Goal: Information Seeking & Learning: Learn about a topic

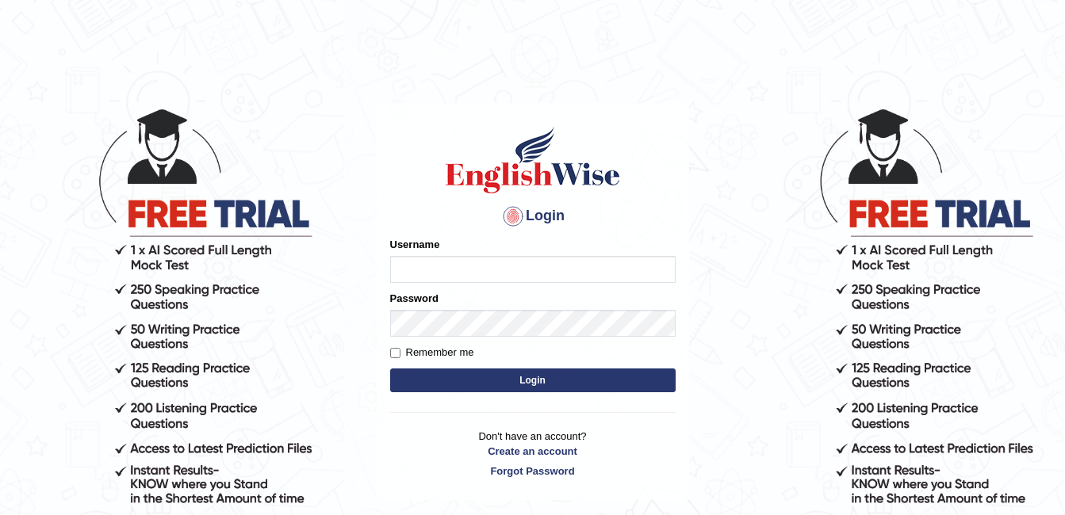
type input "ambikasharma"
click at [393, 352] on input "Remember me" at bounding box center [395, 353] width 10 height 10
checkbox input "true"
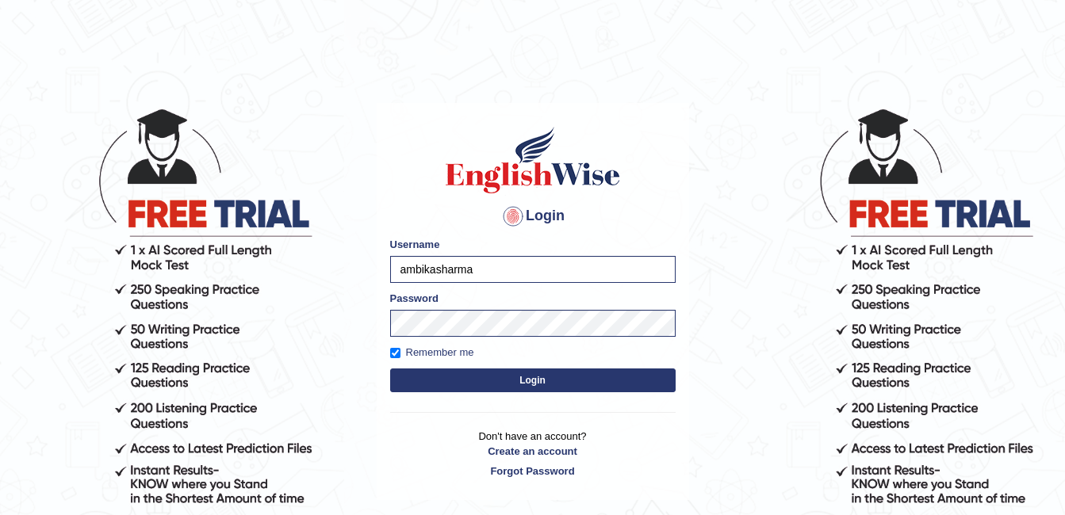
click at [450, 388] on button "Login" at bounding box center [532, 381] width 285 height 24
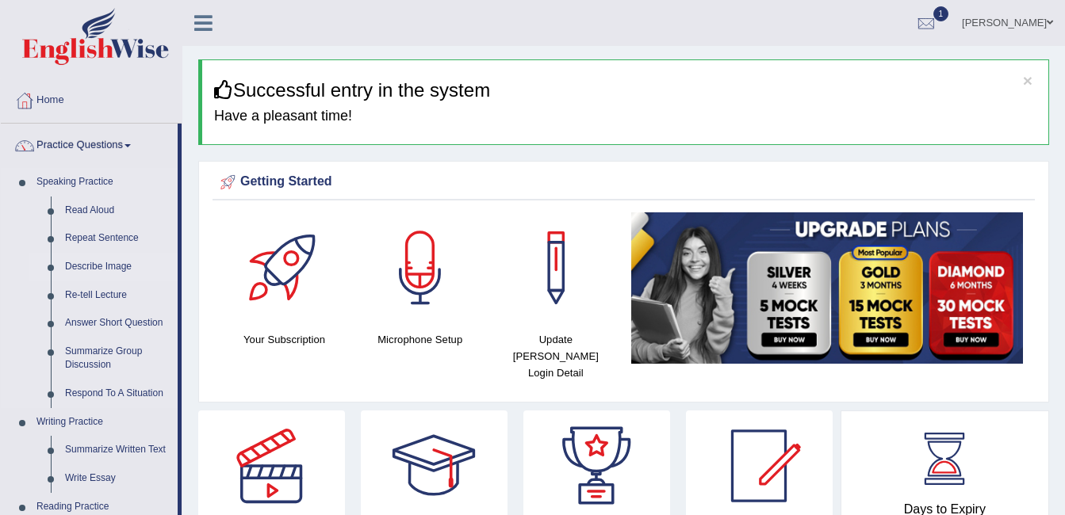
click at [75, 264] on link "Describe Image" at bounding box center [118, 267] width 120 height 29
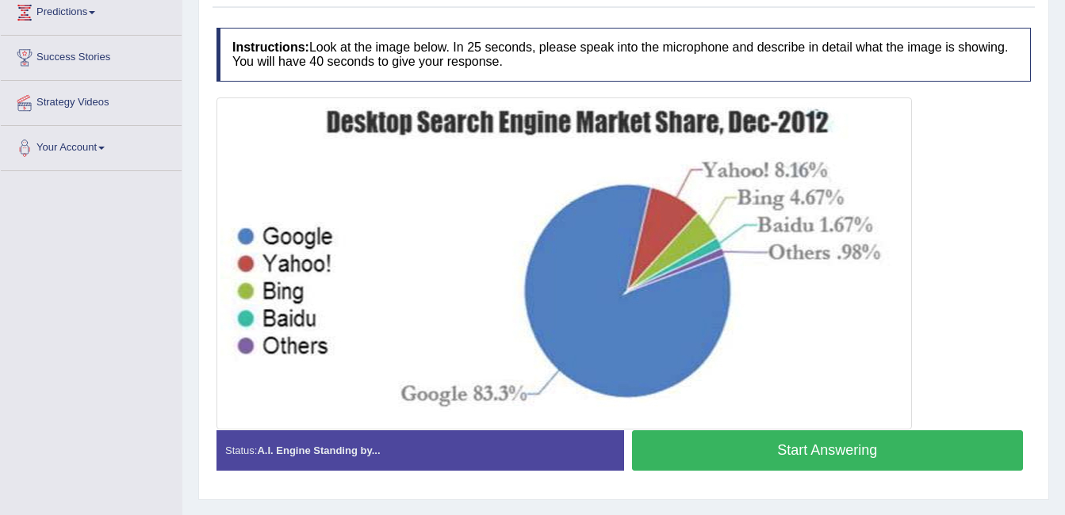
scroll to position [273, 0]
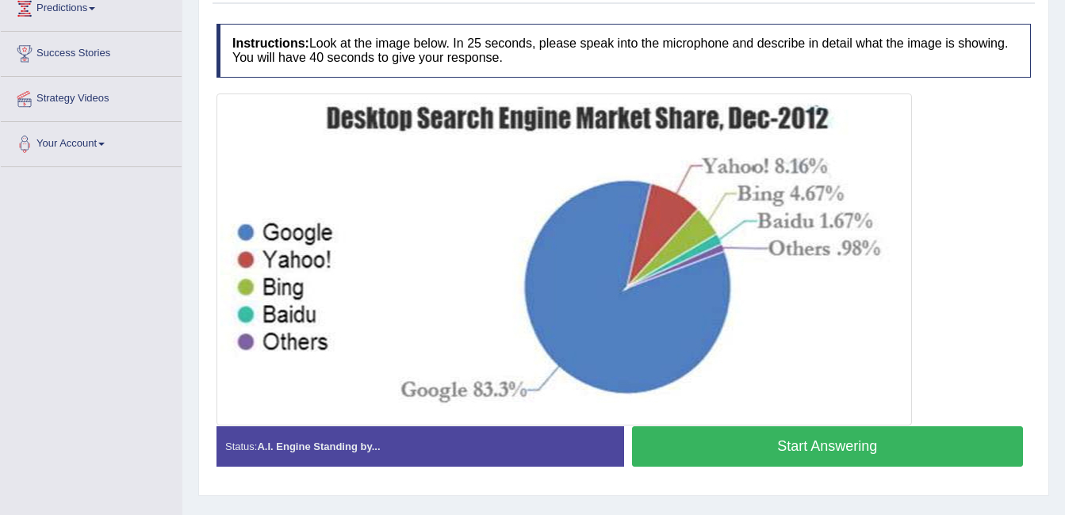
click at [743, 457] on button "Start Answering" at bounding box center [828, 447] width 392 height 40
